Goal: Information Seeking & Learning: Find contact information

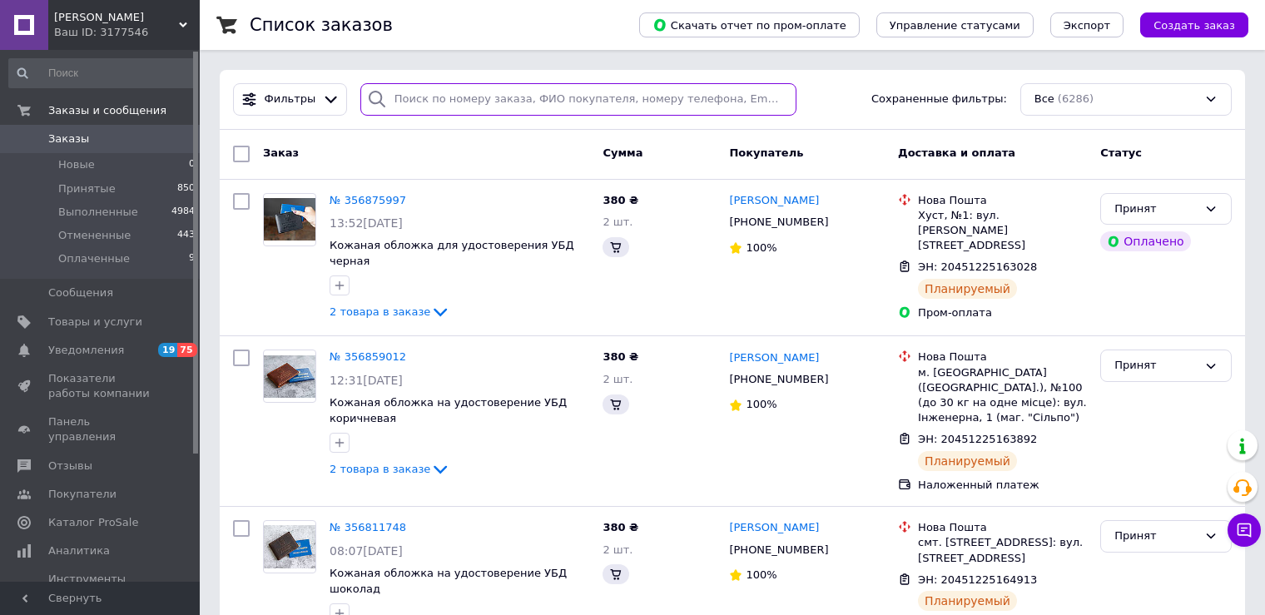
click at [446, 94] on input "search" at bounding box center [578, 99] width 436 height 32
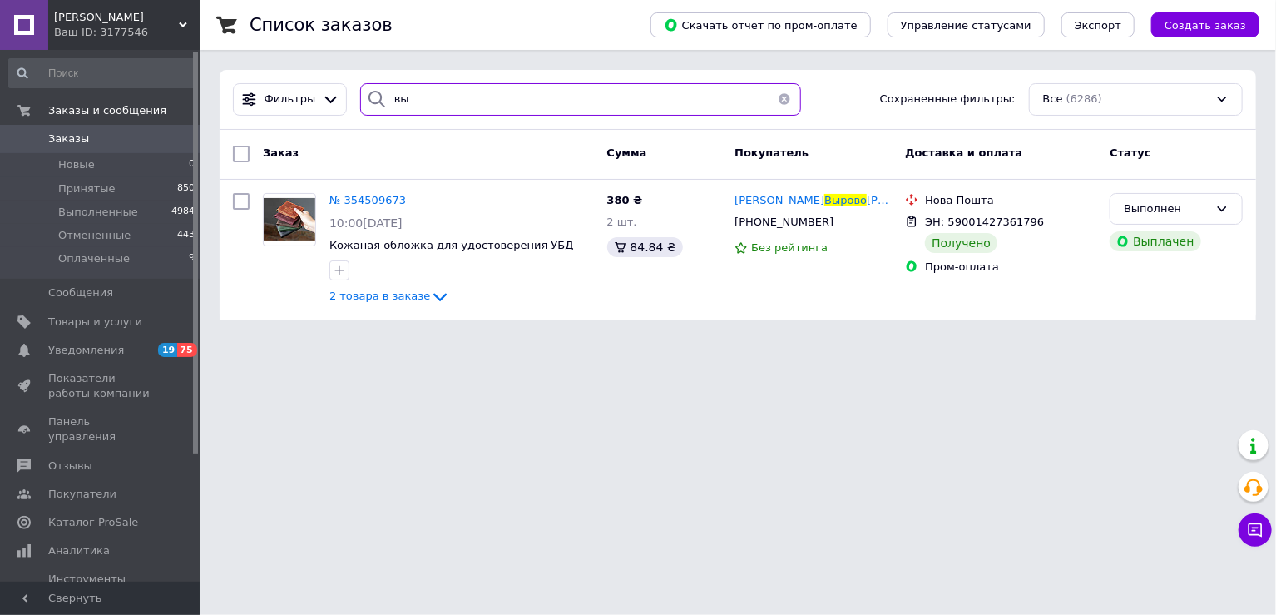
type input "в"
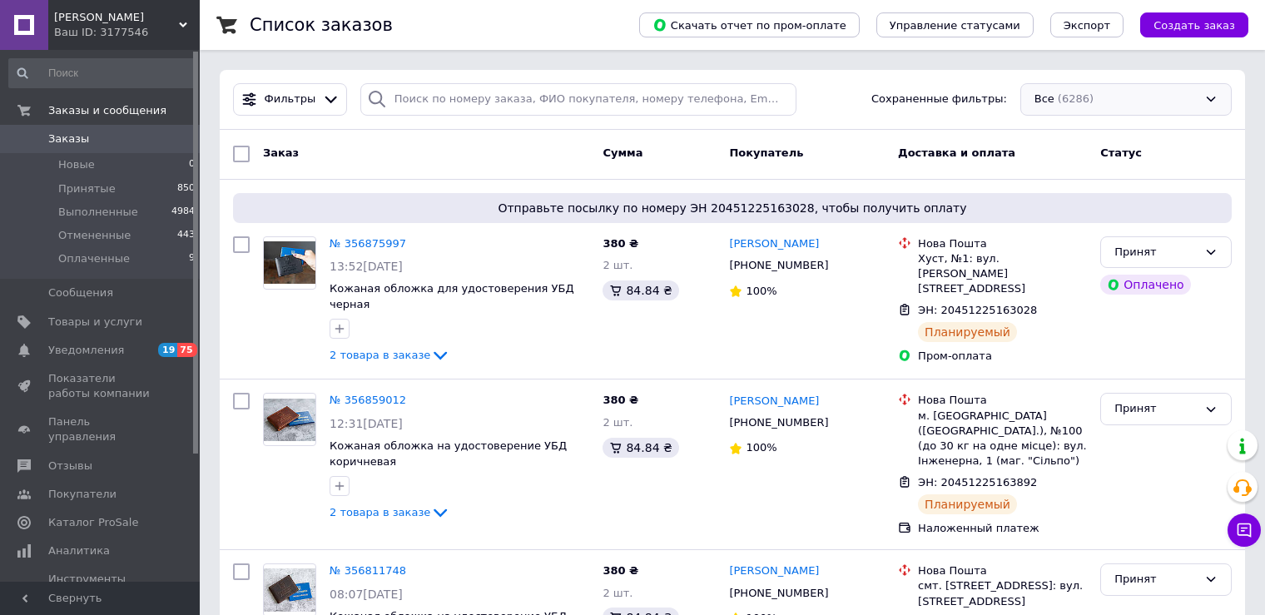
click at [1155, 100] on div "Все (6286)" at bounding box center [1125, 99] width 211 height 32
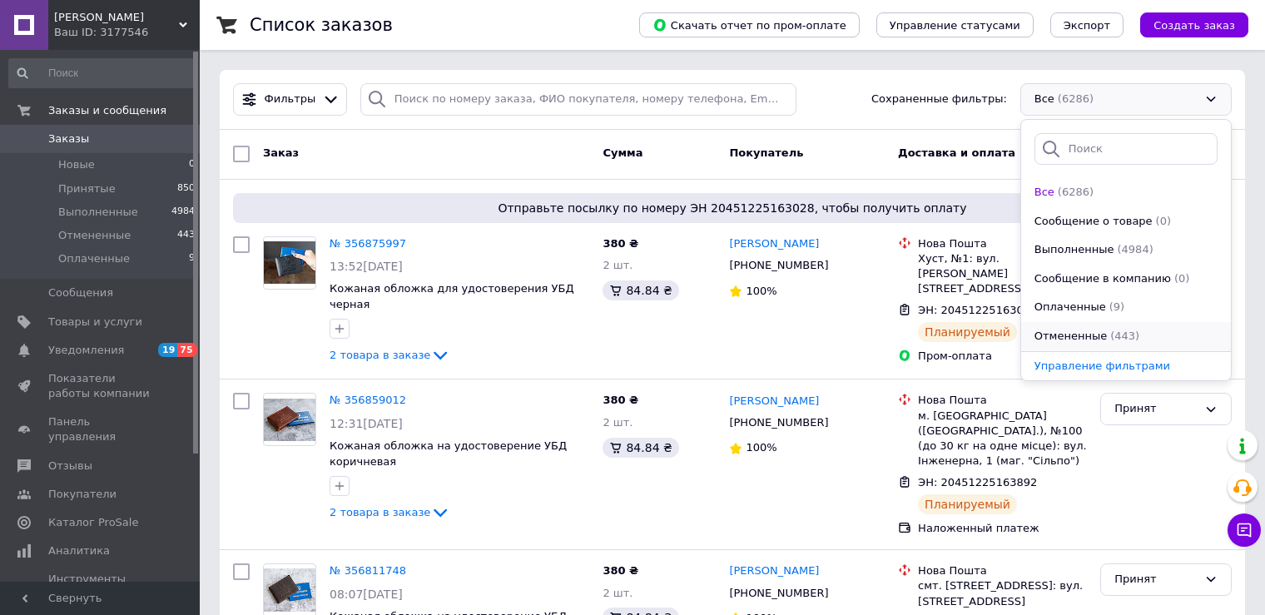
click at [1108, 329] on div "(443)" at bounding box center [1124, 337] width 32 height 16
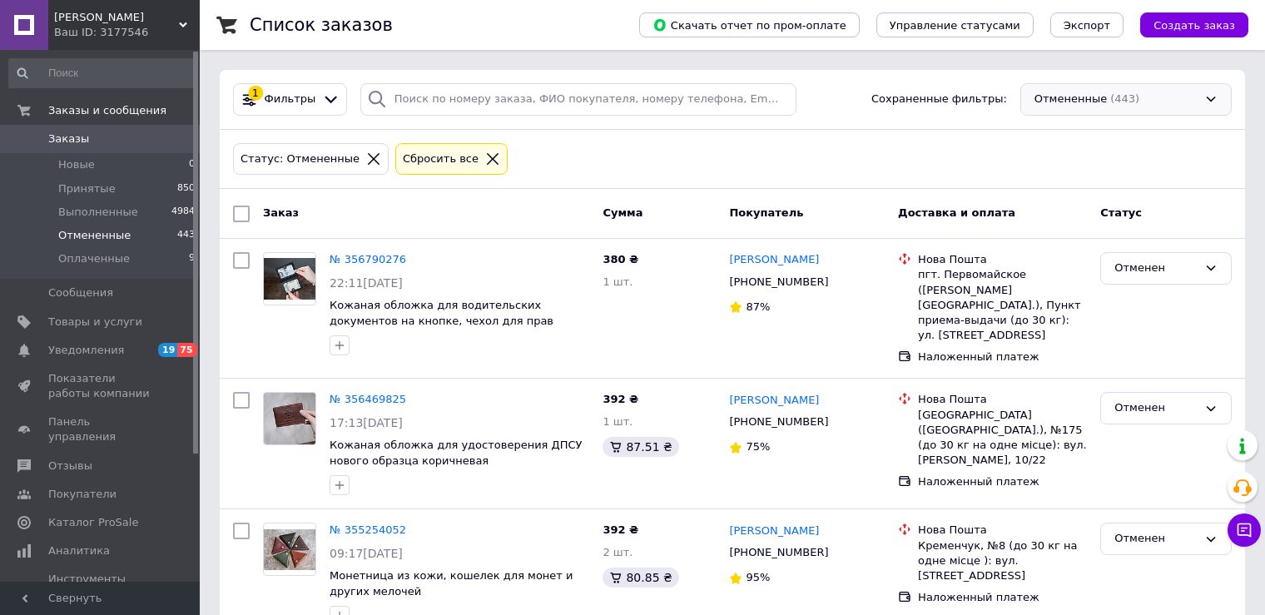
click at [1205, 102] on div "Отмененные (443)" at bounding box center [1125, 99] width 211 height 32
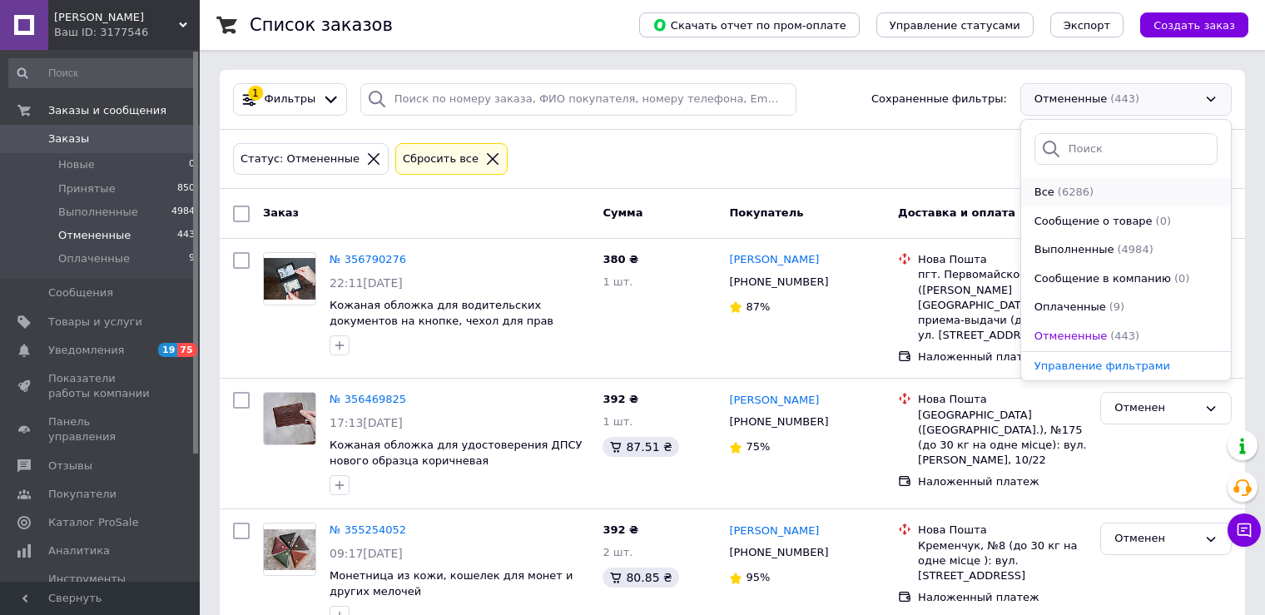
click at [1057, 194] on span "(6286)" at bounding box center [1075, 192] width 36 height 12
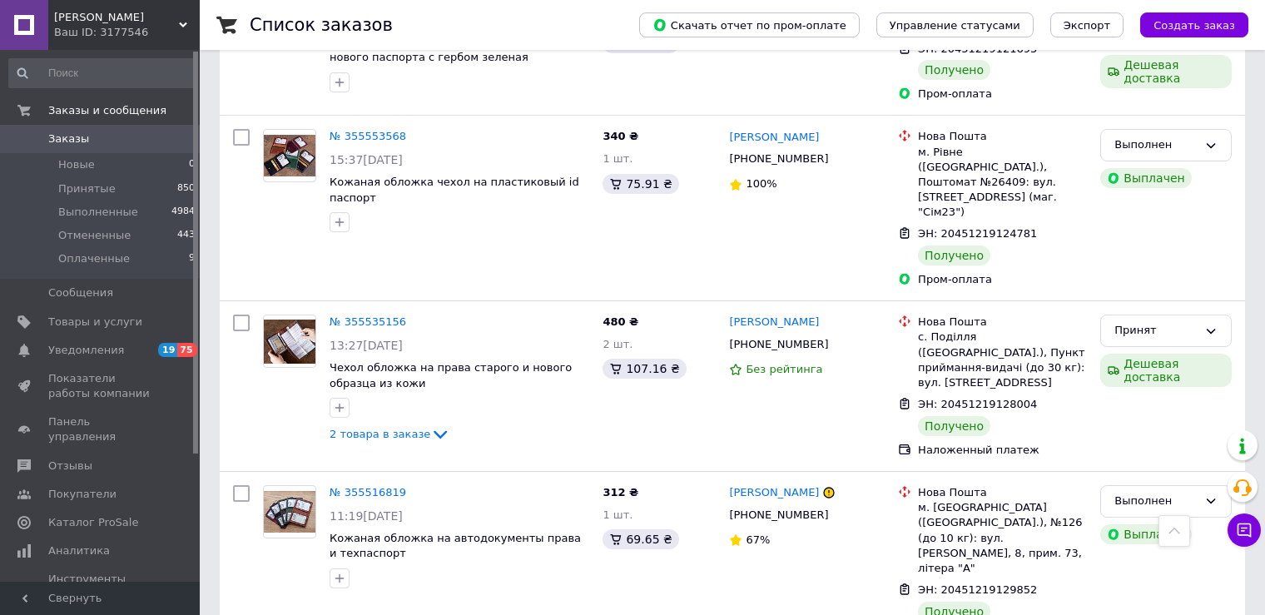
scroll to position [7527, 0]
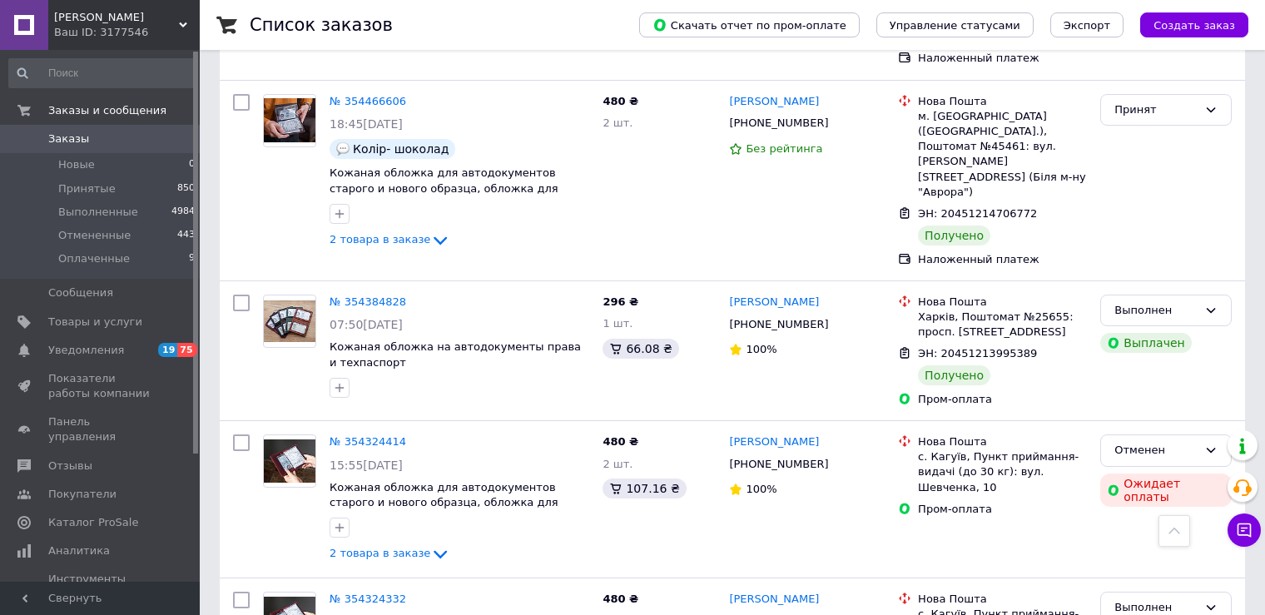
scroll to position [7374, 0]
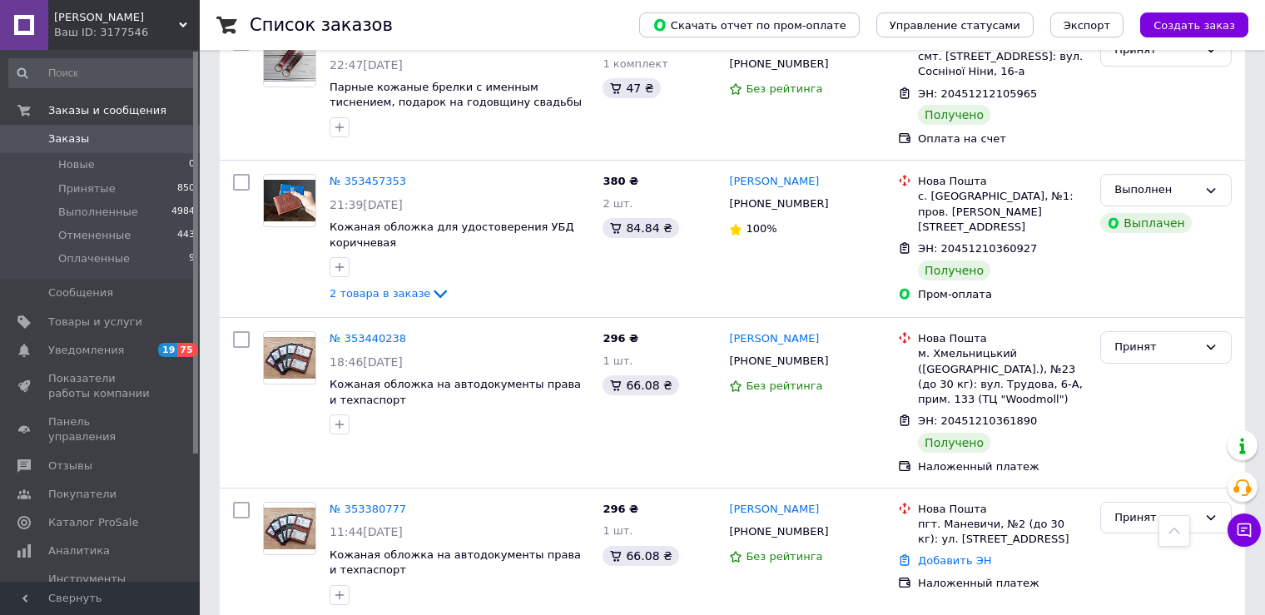
scroll to position [2912, 0]
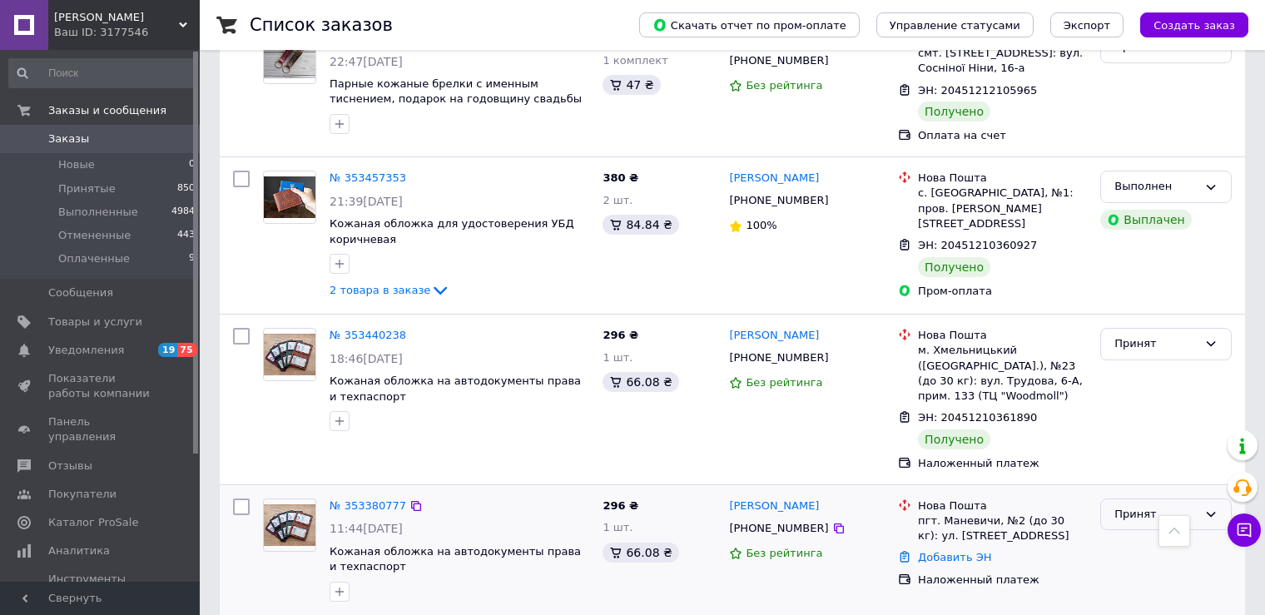
click at [1154, 506] on div "Принят" at bounding box center [1155, 514] width 83 height 17
click at [1143, 533] on li "Выполнен" at bounding box center [1166, 548] width 130 height 31
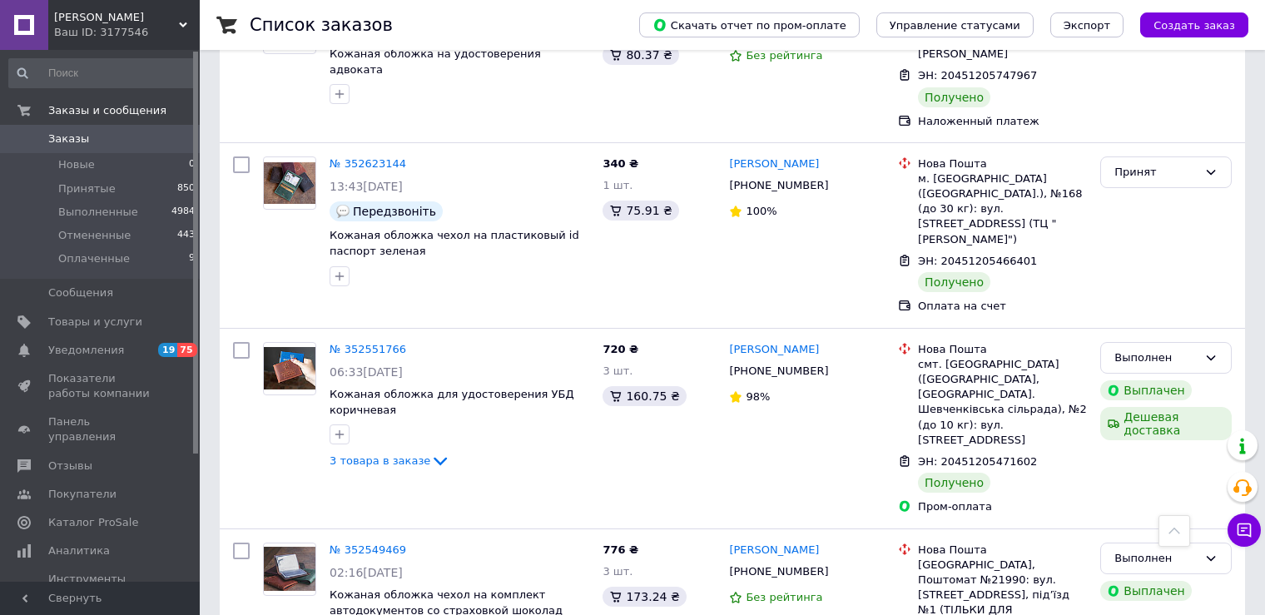
scroll to position [7414, 0]
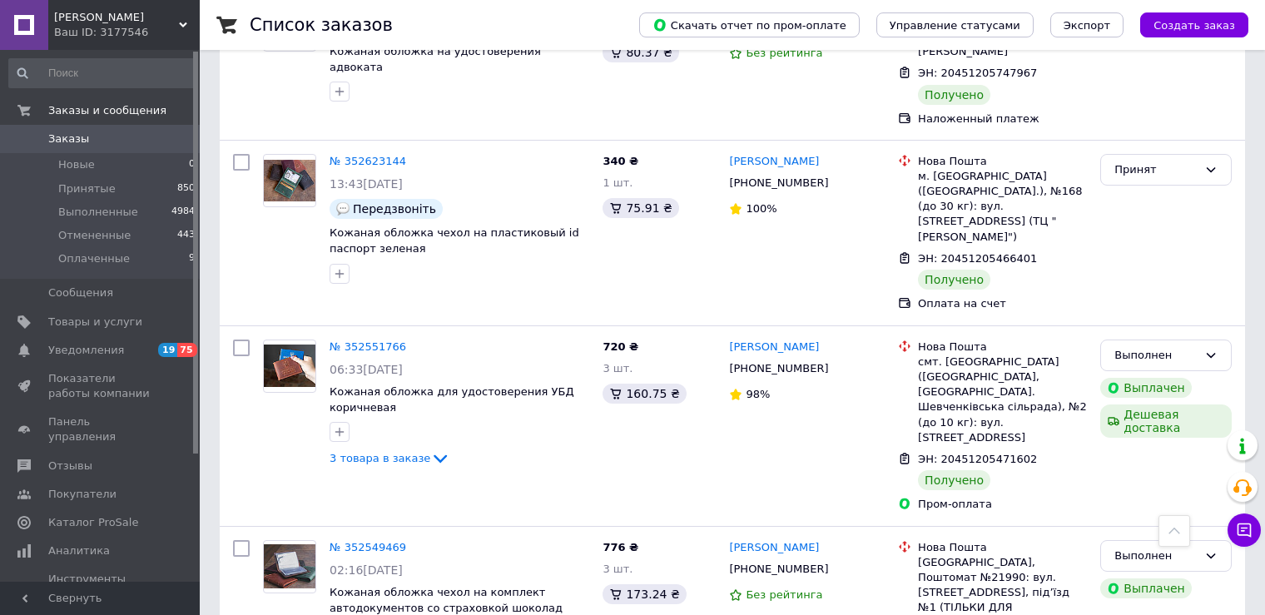
click at [66, 139] on span "Заказы" at bounding box center [68, 138] width 41 height 15
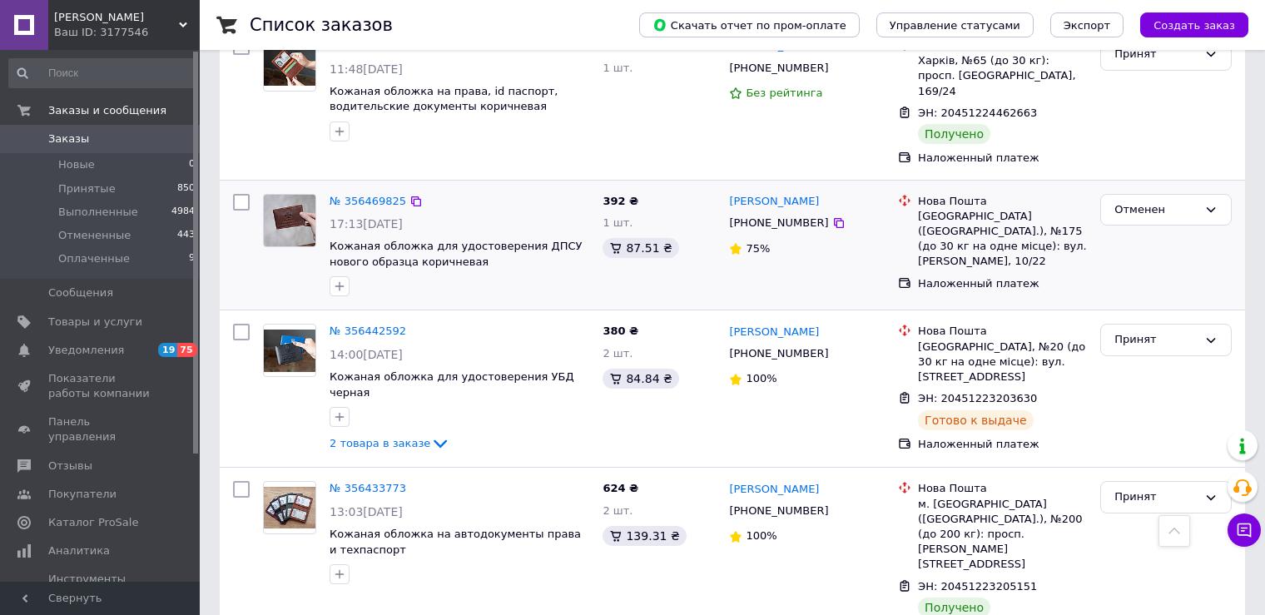
scroll to position [2329, 0]
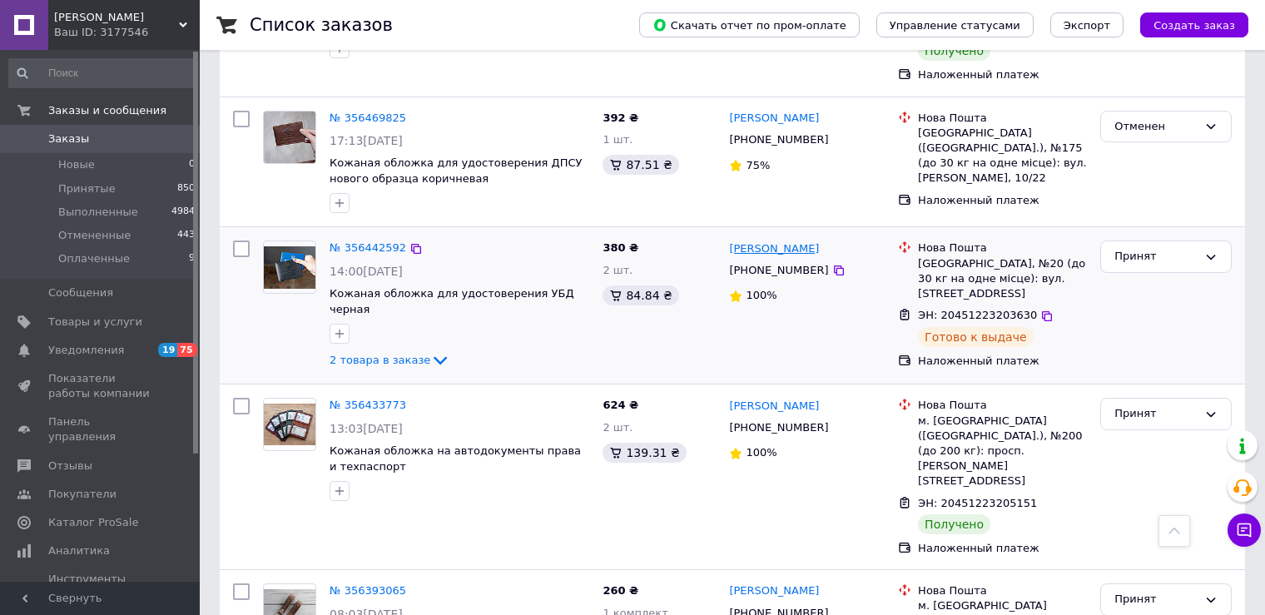
drag, startPoint x: 848, startPoint y: 88, endPoint x: 732, endPoint y: 87, distance: 115.6
click at [732, 239] on div "[PERSON_NAME]" at bounding box center [806, 248] width 159 height 19
copy link "[PERSON_NAME]"
drag, startPoint x: 807, startPoint y: 108, endPoint x: 731, endPoint y: 107, distance: 75.7
click at [731, 260] on div "[PHONE_NUMBER]" at bounding box center [778, 271] width 106 height 22
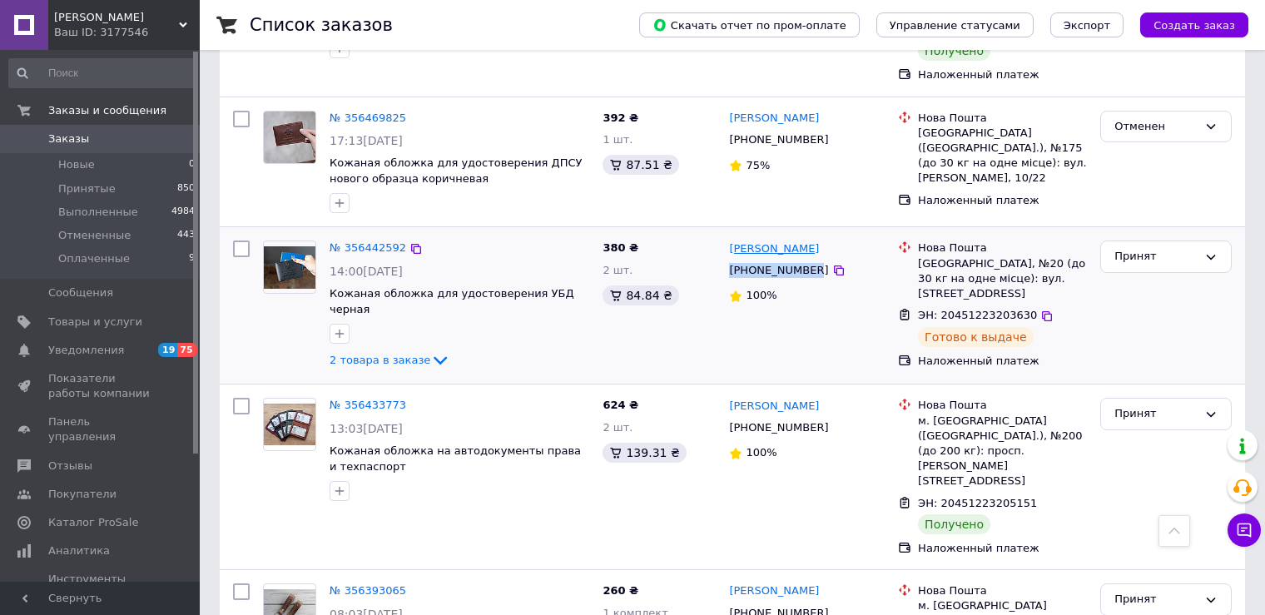
copy div "[PHONE_NUMBER]"
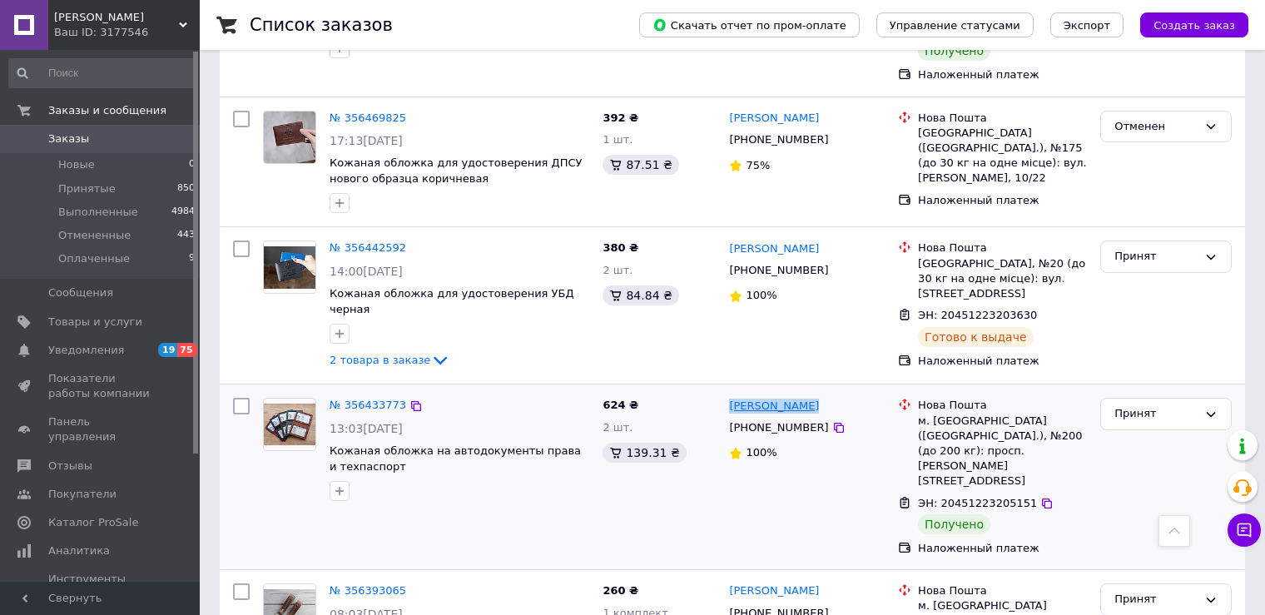
drag, startPoint x: 814, startPoint y: 227, endPoint x: 732, endPoint y: 226, distance: 82.4
click at [732, 396] on div "[PERSON_NAME]" at bounding box center [806, 405] width 159 height 19
copy link "[PERSON_NAME]"
drag, startPoint x: 806, startPoint y: 253, endPoint x: 725, endPoint y: 253, distance: 81.5
click at [725, 417] on div "[PHONE_NUMBER]" at bounding box center [778, 428] width 106 height 22
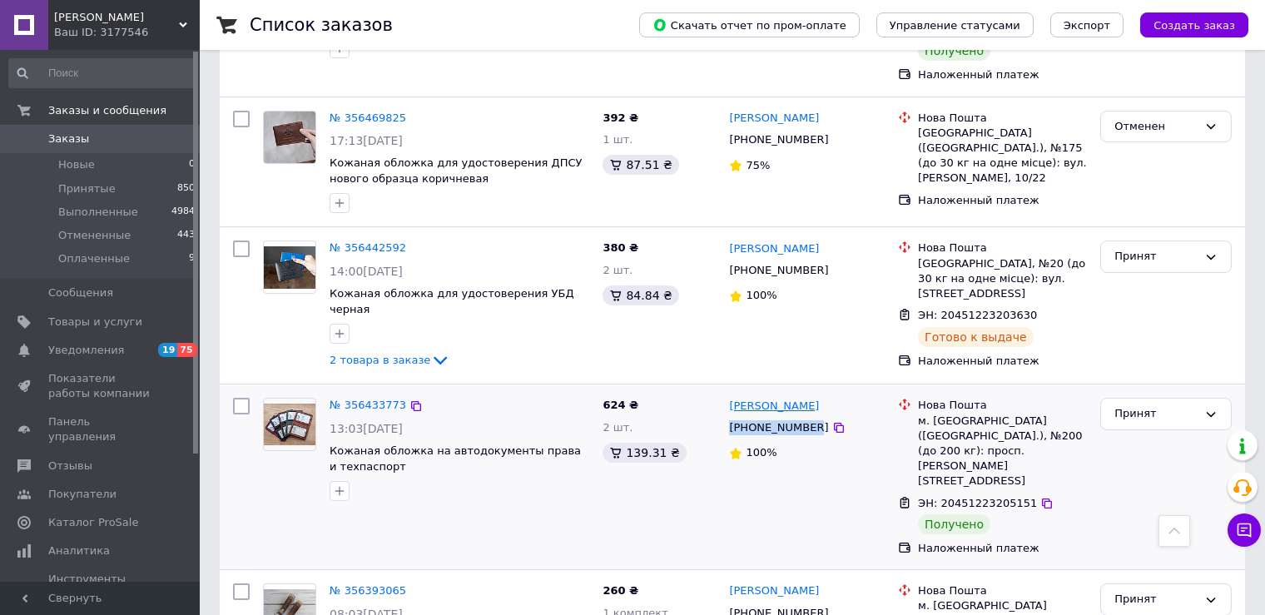
copy div "[PHONE_NUMBER]"
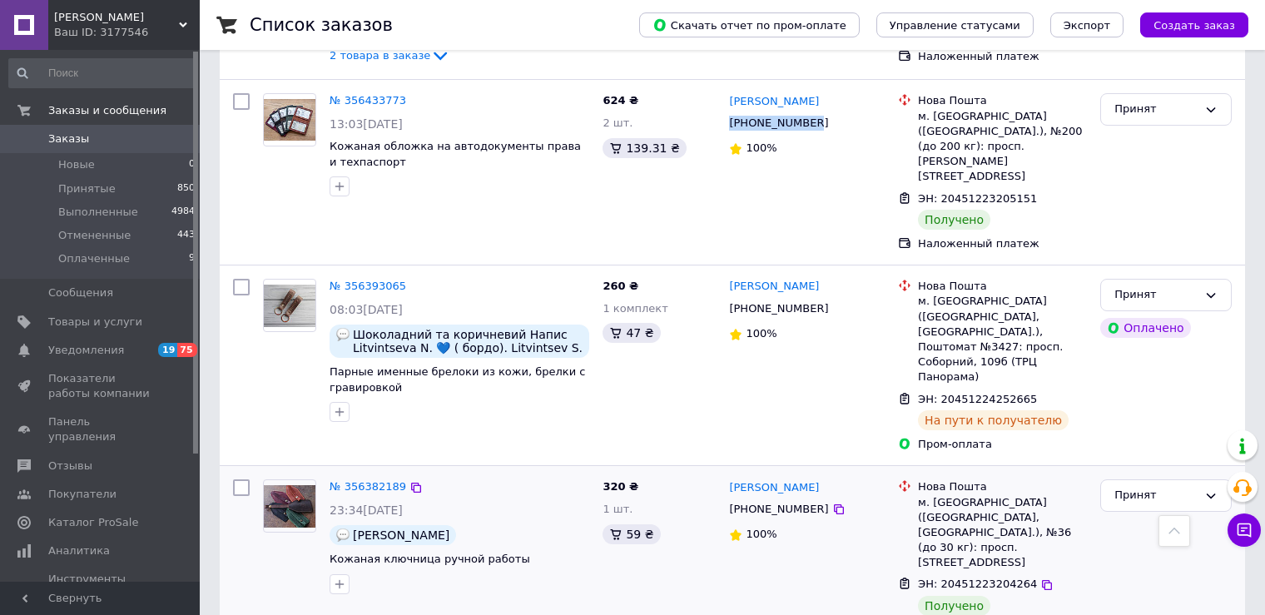
scroll to position [2662, 0]
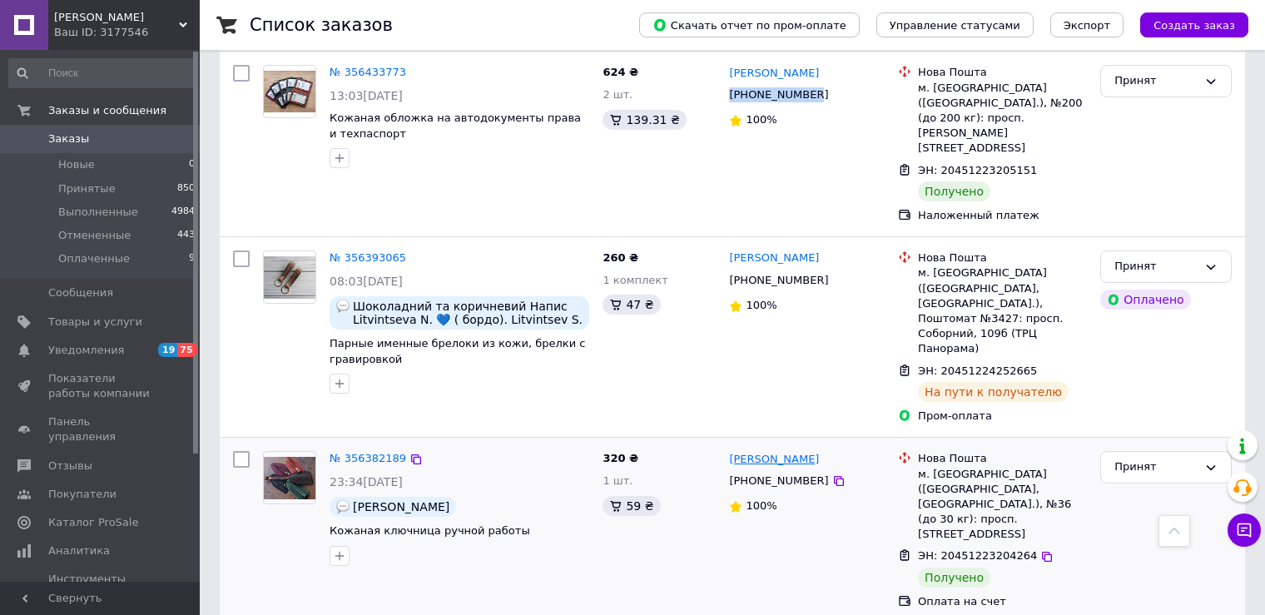
drag, startPoint x: 844, startPoint y: 210, endPoint x: 730, endPoint y: 208, distance: 114.8
click at [730, 449] on div "[PERSON_NAME]" at bounding box center [806, 458] width 159 height 19
copy link "[PERSON_NAME]"
drag, startPoint x: 807, startPoint y: 230, endPoint x: 732, endPoint y: 229, distance: 74.9
click at [732, 472] on div "[PHONE_NUMBER]" at bounding box center [806, 481] width 159 height 18
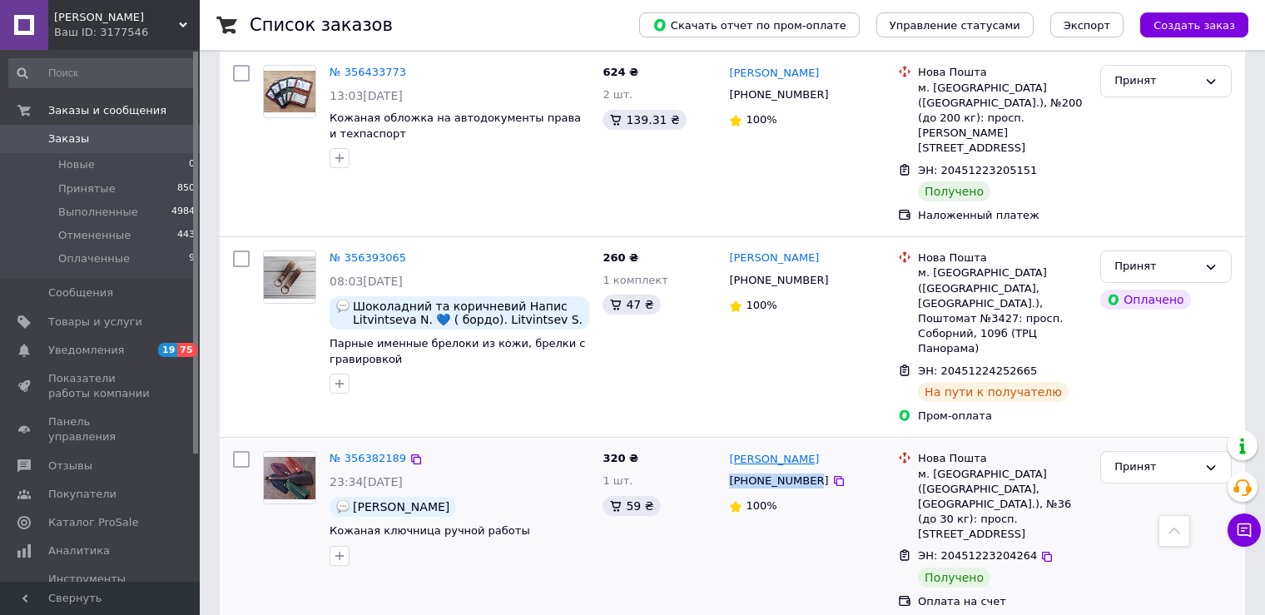
copy div "[PHONE_NUMBER]"
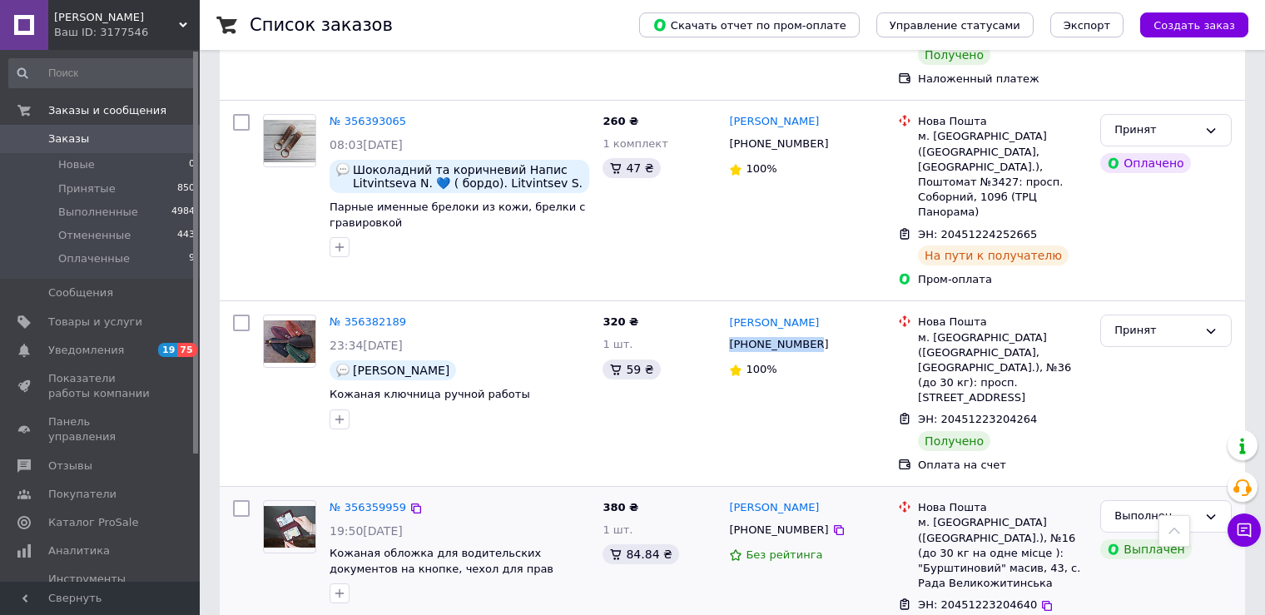
scroll to position [2829, 0]
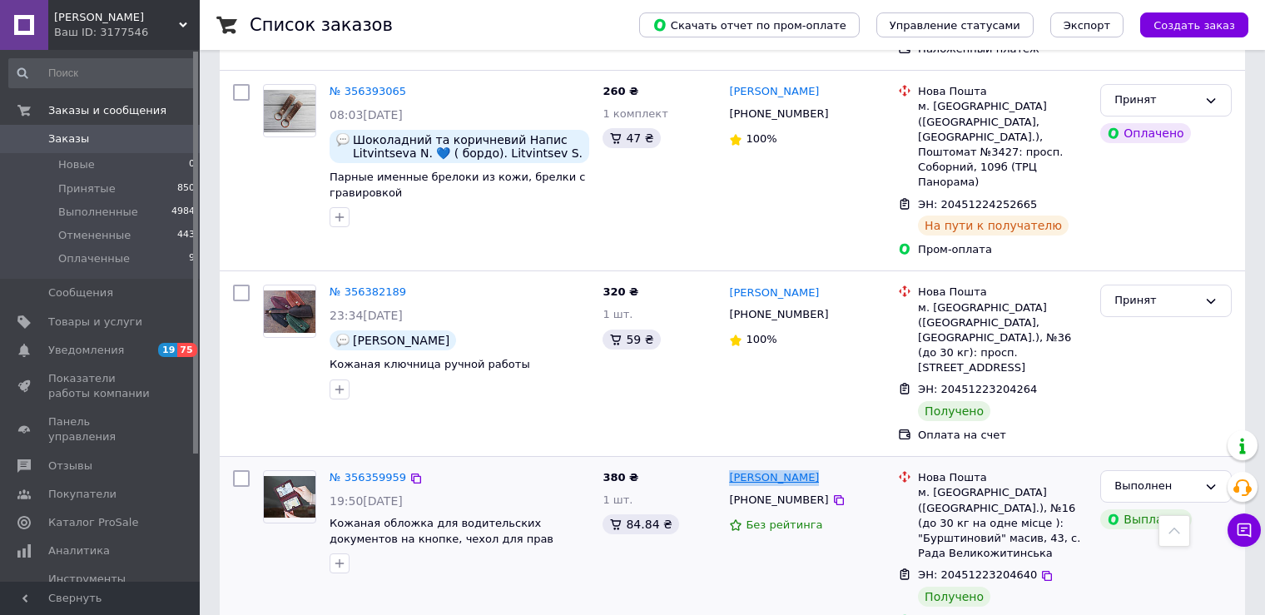
drag, startPoint x: 816, startPoint y: 206, endPoint x: 731, endPoint y: 206, distance: 84.9
click at [731, 468] on div "[PERSON_NAME]" at bounding box center [806, 477] width 159 height 19
copy link "[PERSON_NAME]"
drag, startPoint x: 806, startPoint y: 230, endPoint x: 731, endPoint y: 227, distance: 74.9
click at [731, 489] on div "[PHONE_NUMBER]" at bounding box center [778, 500] width 106 height 22
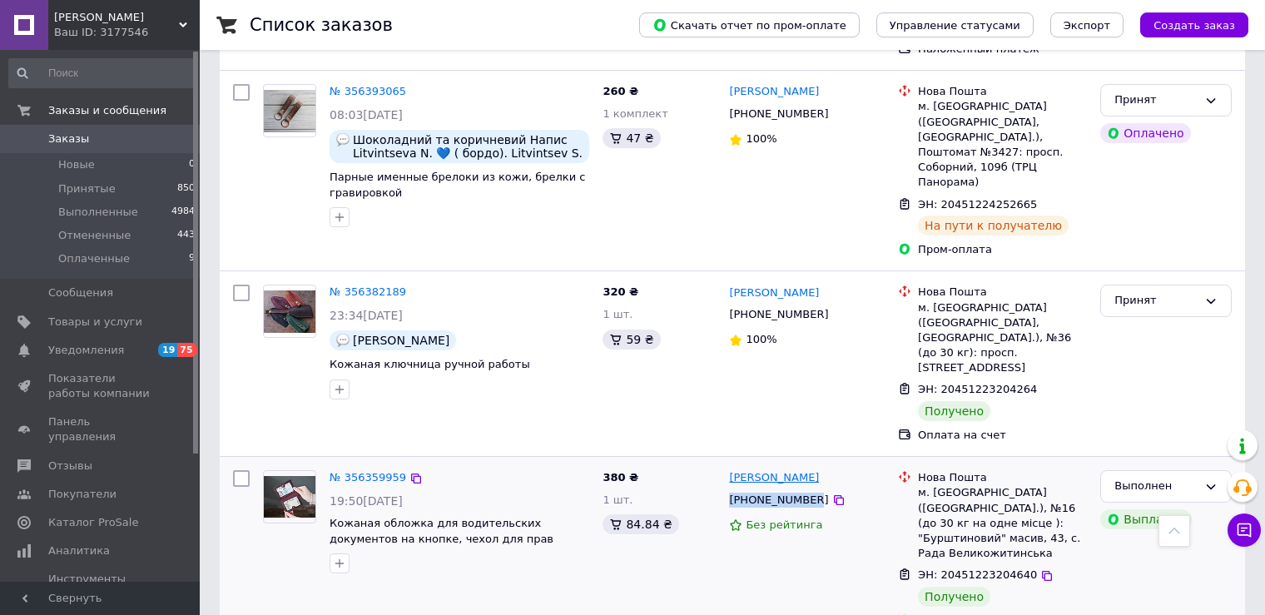
copy div "[PHONE_NUMBER]"
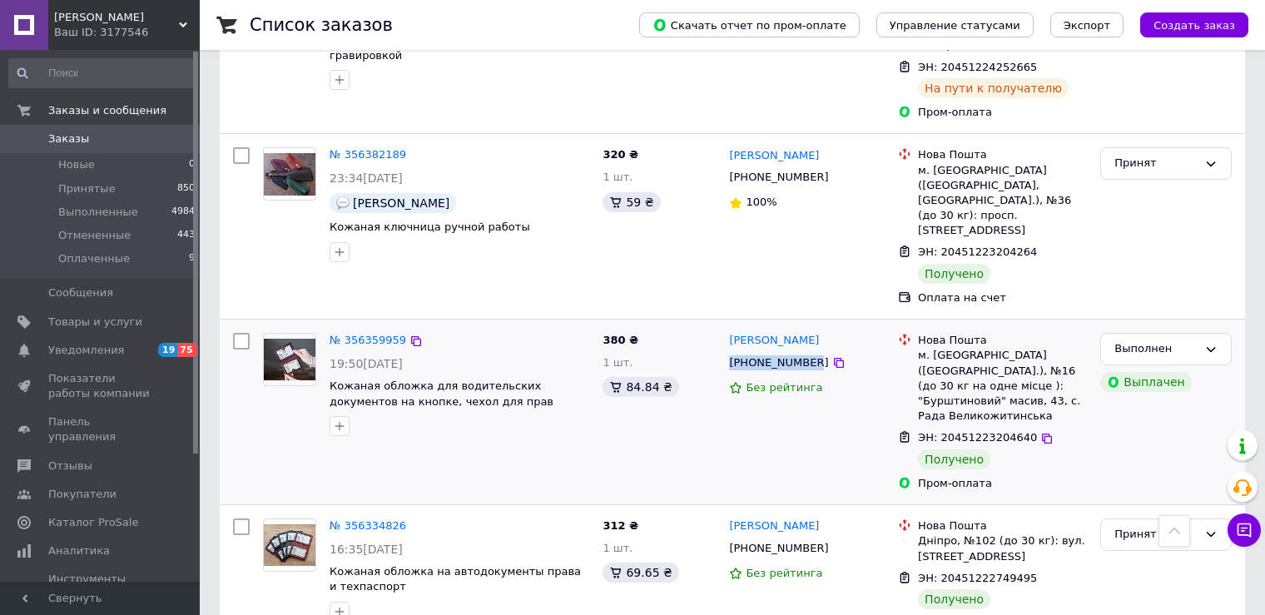
scroll to position [2995, 0]
